Goal: Information Seeking & Learning: Understand process/instructions

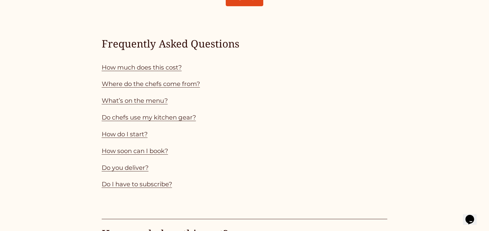
scroll to position [589, 0]
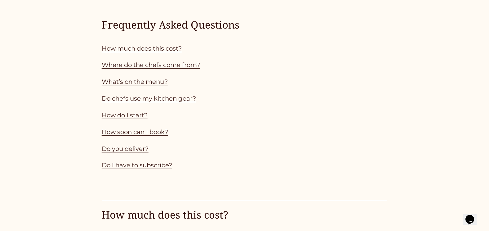
click at [158, 52] on link "How much does this cost?" at bounding box center [142, 48] width 80 height 7
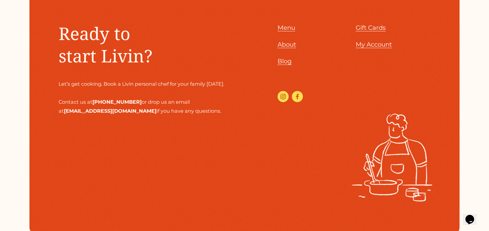
scroll to position [2083, 0]
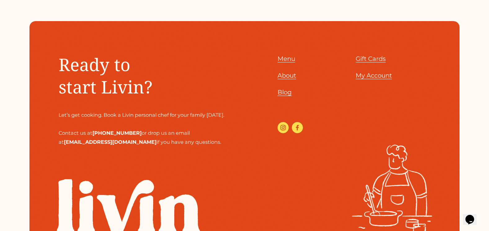
click at [372, 62] on span "Gift Cards" at bounding box center [371, 58] width 30 height 7
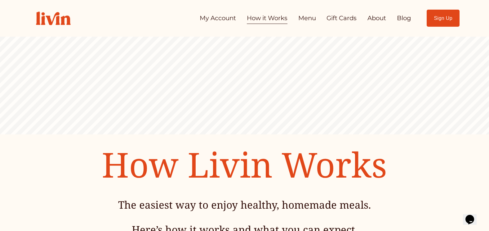
click at [228, 17] on link "My Account" at bounding box center [218, 18] width 36 height 12
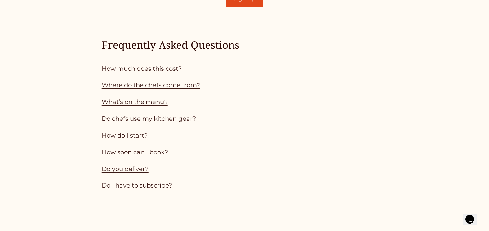
scroll to position [558, 0]
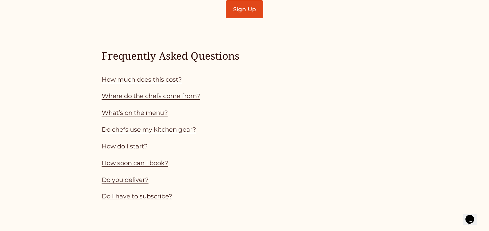
click at [173, 100] on link "Where do the chefs come from?" at bounding box center [151, 95] width 98 height 7
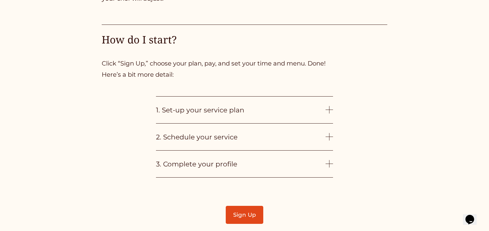
scroll to position [1516, 0]
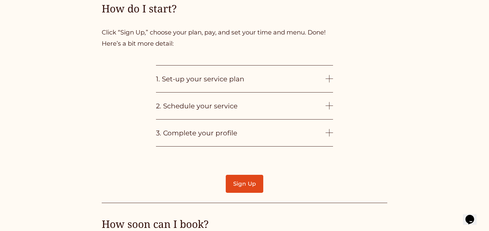
click at [329, 82] on div at bounding box center [329, 78] width 7 height 7
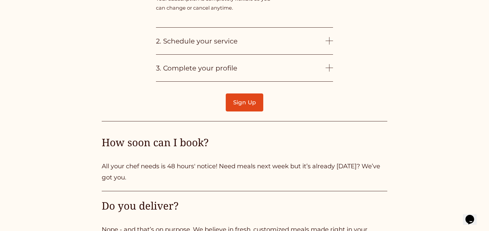
scroll to position [1671, 0]
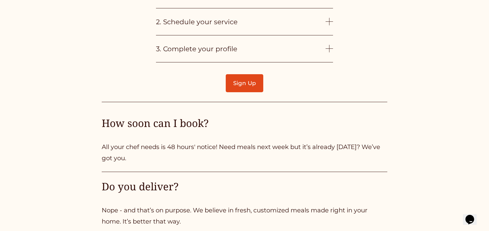
click at [331, 22] on div at bounding box center [329, 21] width 7 height 0
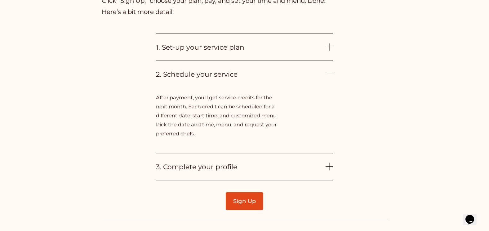
scroll to position [1547, 0]
click at [208, 171] on span "3. Complete your profile" at bounding box center [241, 167] width 170 height 8
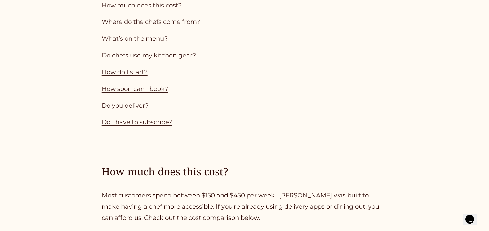
scroll to position [651, 0]
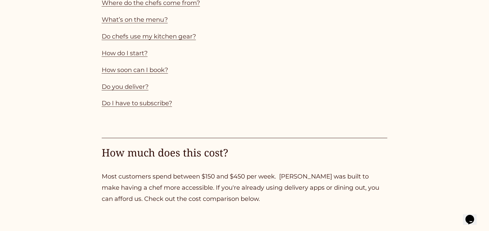
click at [149, 73] on link "How soon can I book?" at bounding box center [135, 69] width 66 height 7
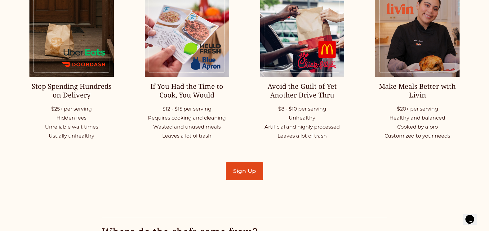
scroll to position [899, 0]
